Goal: Task Accomplishment & Management: Manage account settings

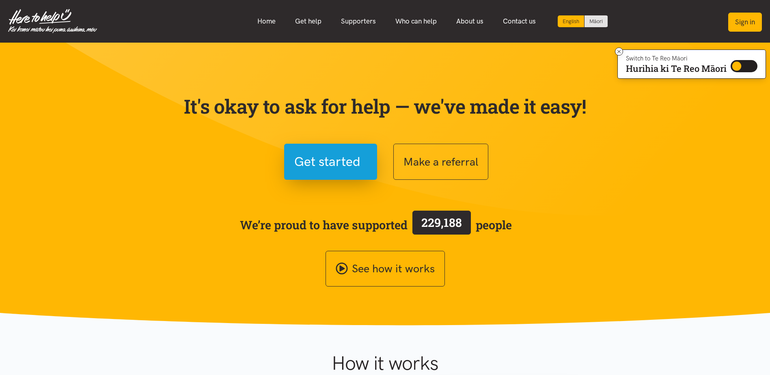
click at [744, 23] on button "Sign in" at bounding box center [745, 22] width 34 height 19
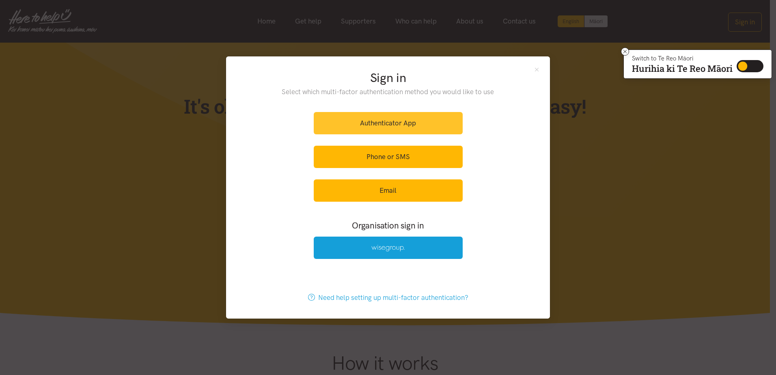
click at [419, 123] on link "Authenticator App" at bounding box center [388, 123] width 149 height 22
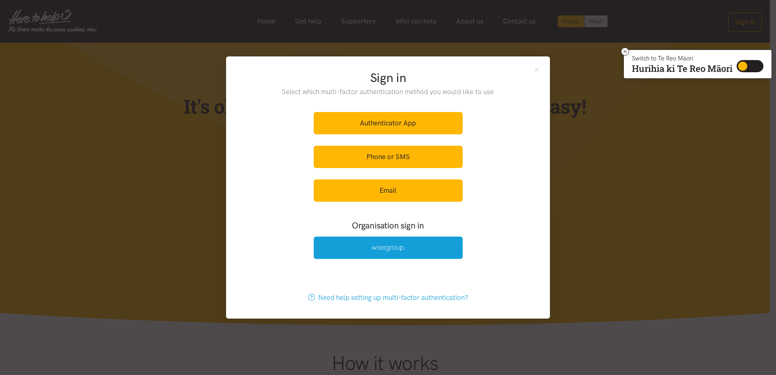
click at [533, 69] on div "Sign in Select which multi-factor authentication method you would like to use A…" at bounding box center [388, 166] width 324 height 220
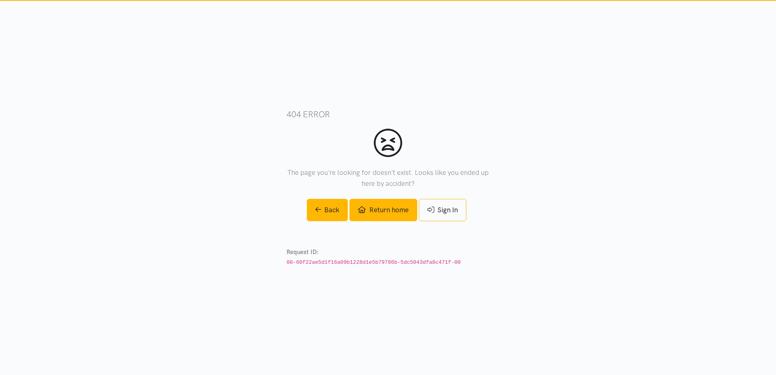
click at [406, 207] on link "Return home" at bounding box center [382, 210] width 67 height 22
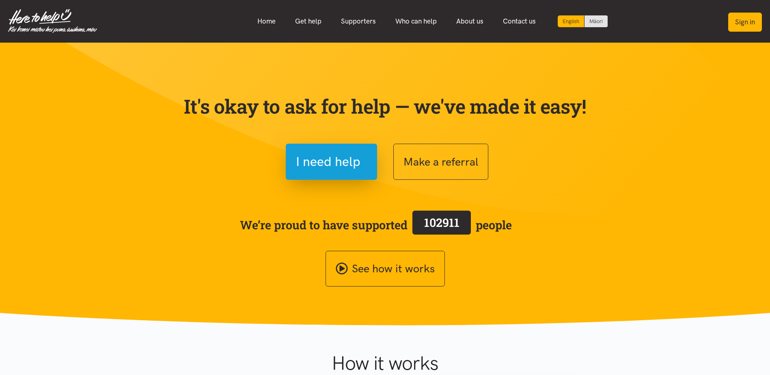
click at [749, 23] on button "Sign in" at bounding box center [745, 22] width 34 height 19
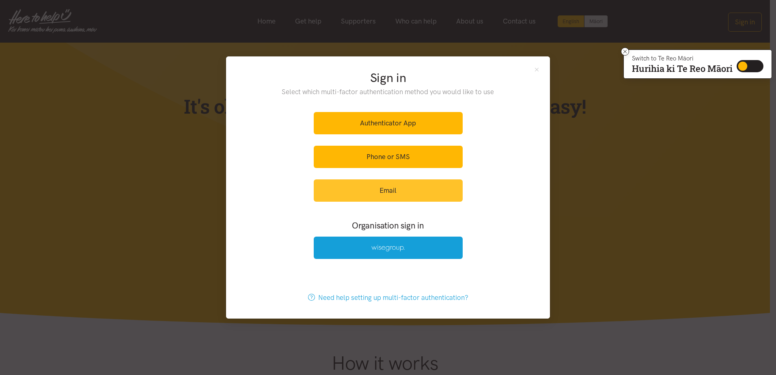
click at [396, 187] on link "Email" at bounding box center [388, 190] width 149 height 22
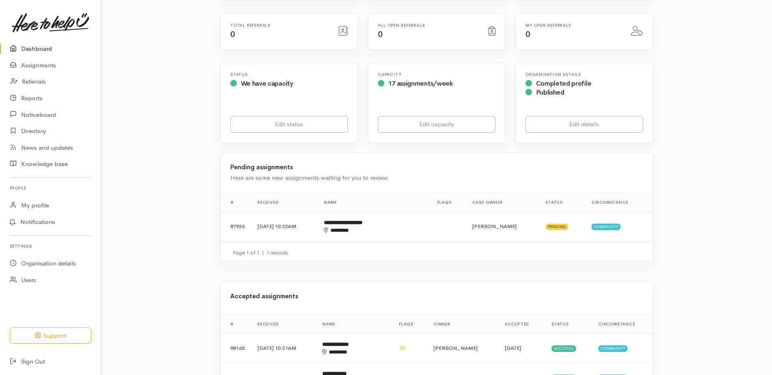
scroll to position [203, 0]
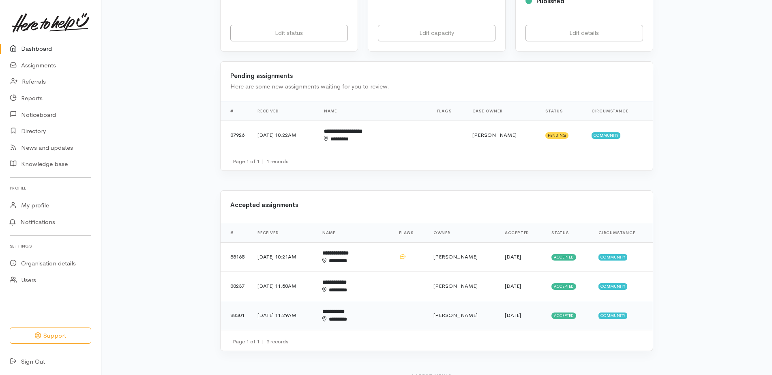
click at [358, 317] on div "********" at bounding box center [347, 319] width 49 height 8
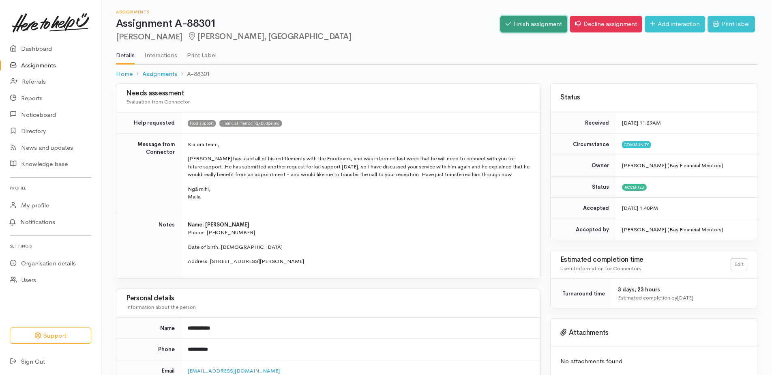
click at [506, 23] on link "Finish assignment" at bounding box center [534, 24] width 67 height 17
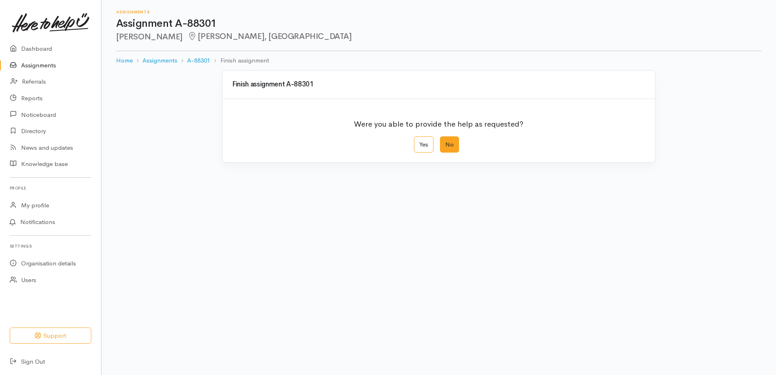
click at [455, 141] on label "No" at bounding box center [449, 144] width 19 height 17
click at [445, 141] on input "No" at bounding box center [442, 138] width 5 height 5
radio input "true"
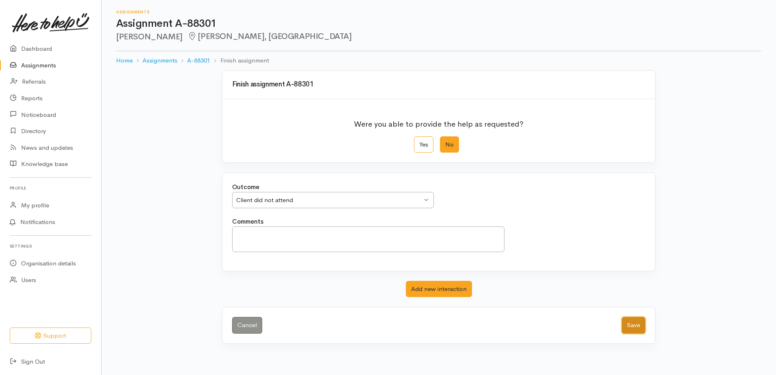
drag, startPoint x: 636, startPoint y: 324, endPoint x: 630, endPoint y: 320, distance: 7.9
click at [637, 323] on button "Save" at bounding box center [634, 325] width 24 height 17
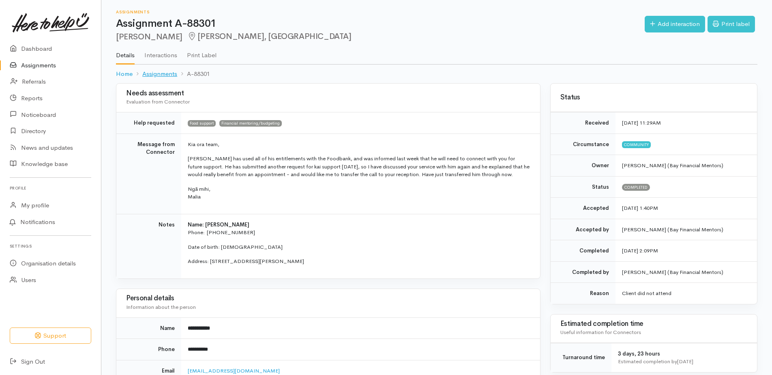
click at [172, 72] on link "Assignments" at bounding box center [159, 73] width 35 height 9
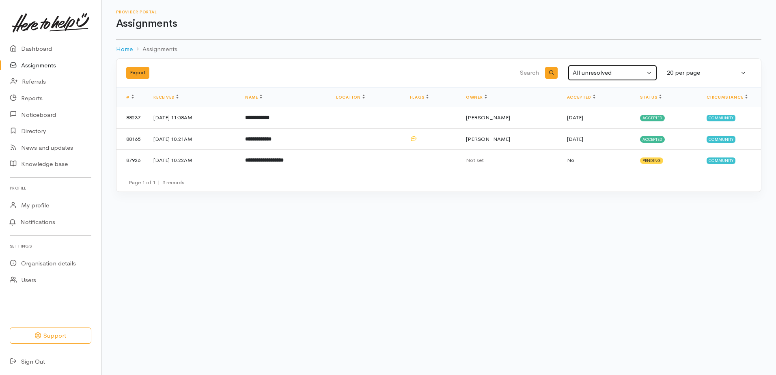
click at [613, 68] on div "All unresolved" at bounding box center [608, 72] width 72 height 9
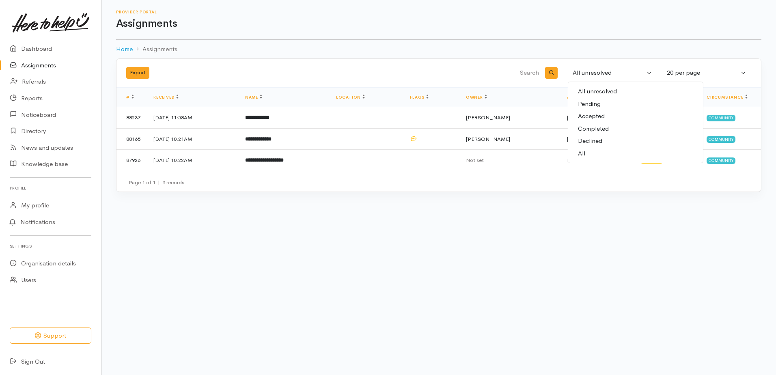
click at [594, 103] on span "Pending" at bounding box center [589, 103] width 23 height 9
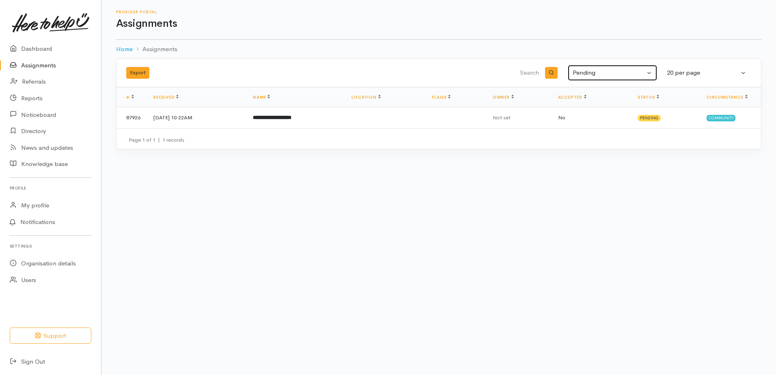
click at [628, 71] on div "Pending" at bounding box center [608, 72] width 72 height 9
click at [587, 153] on link "All" at bounding box center [635, 153] width 135 height 13
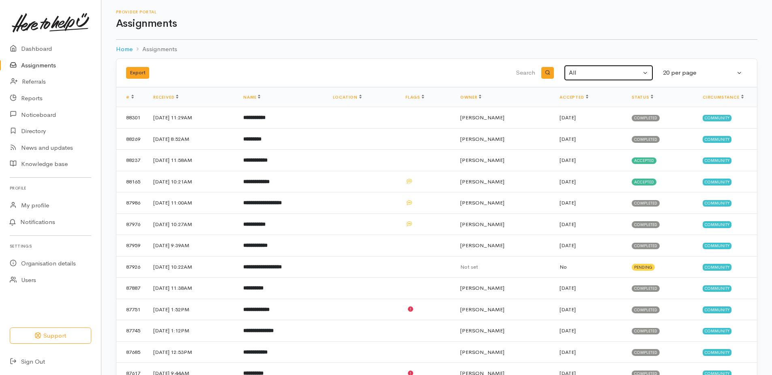
click at [643, 73] on button "All" at bounding box center [608, 73] width 89 height 16
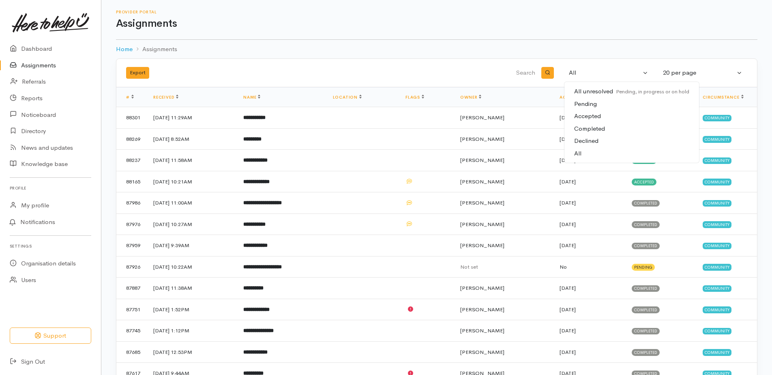
click at [591, 115] on span "Accepted" at bounding box center [587, 116] width 27 height 9
select select "Accepted"
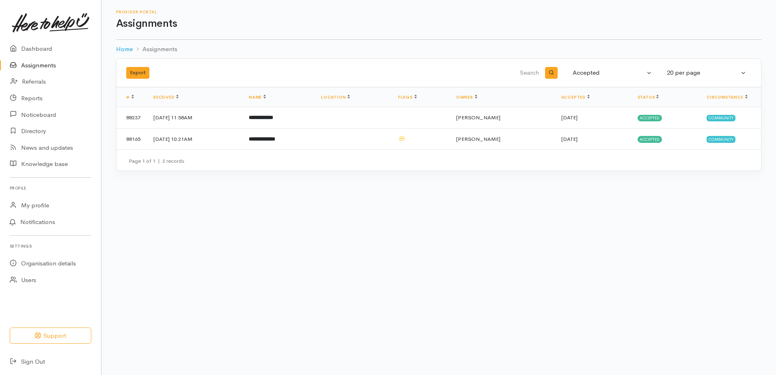
click at [39, 64] on link "Assignments" at bounding box center [50, 65] width 101 height 17
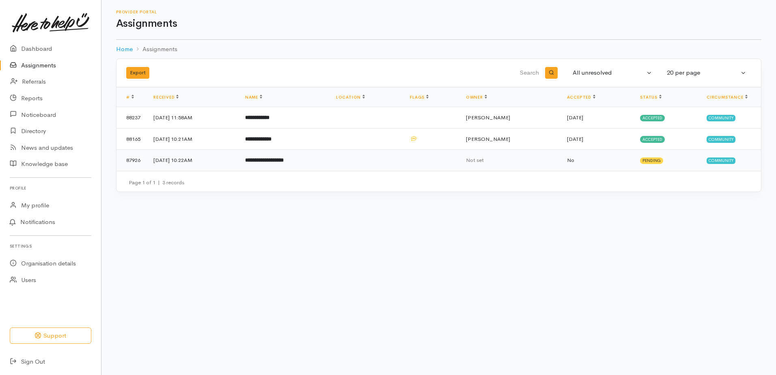
click at [289, 164] on td "**********" at bounding box center [284, 160] width 91 height 21
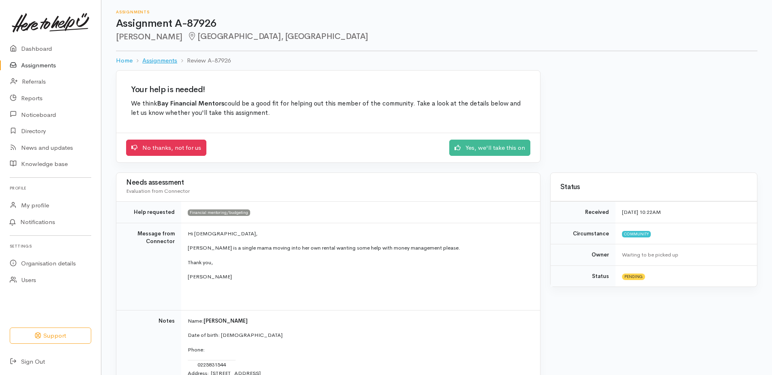
click at [172, 60] on link "Assignments" at bounding box center [159, 60] width 35 height 9
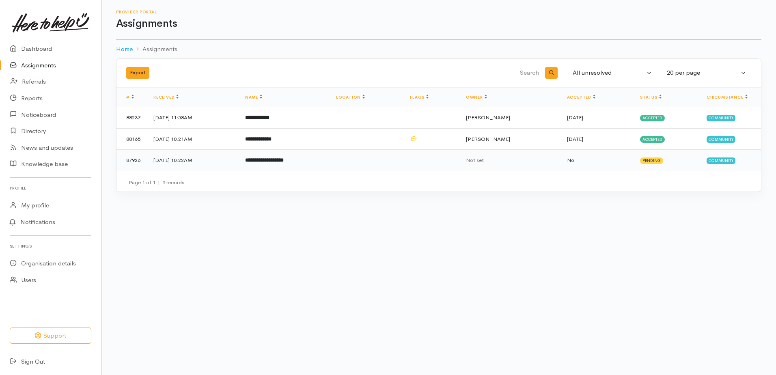
click at [284, 159] on b "**********" at bounding box center [264, 159] width 39 height 5
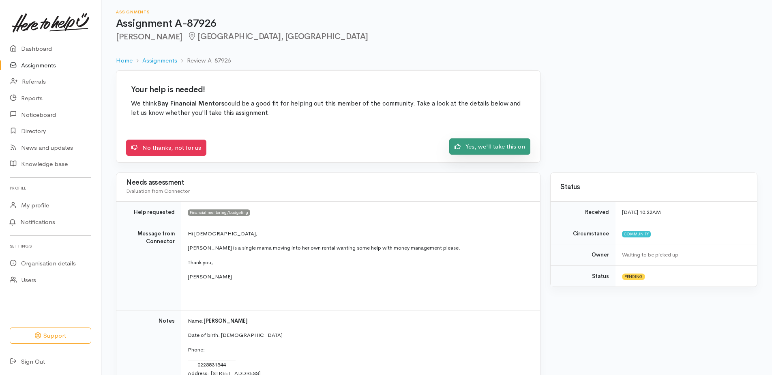
click at [487, 146] on link "Yes, we'll take this on" at bounding box center [490, 146] width 81 height 17
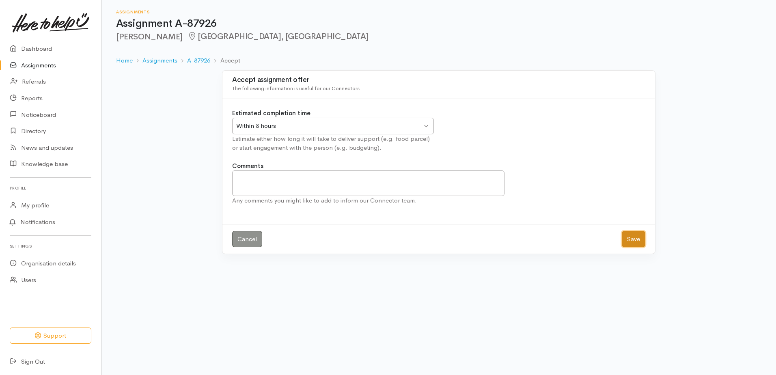
click at [640, 245] on button "Save" at bounding box center [634, 239] width 24 height 17
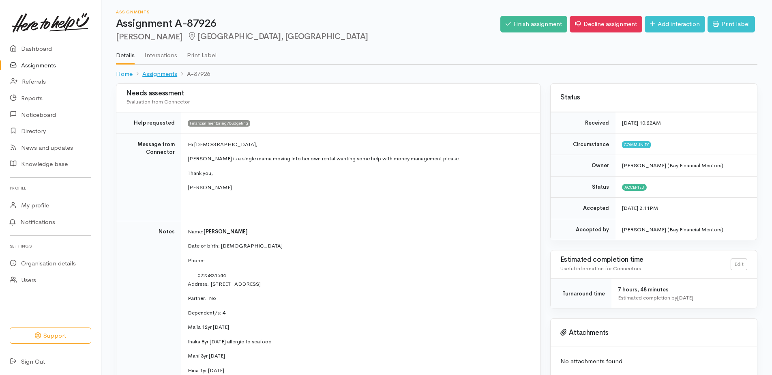
click at [159, 76] on link "Assignments" at bounding box center [159, 73] width 35 height 9
